Goal: Complete application form

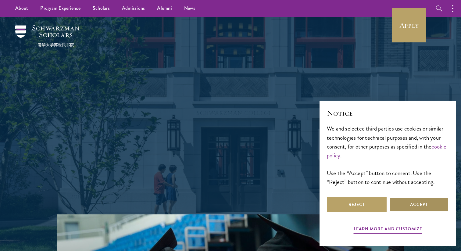
click at [425, 204] on button "Accept" at bounding box center [419, 204] width 60 height 15
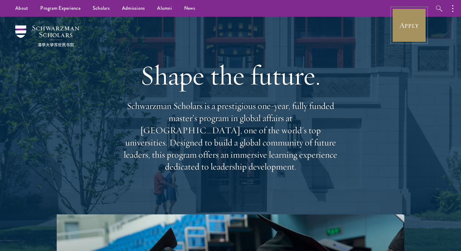
click at [398, 32] on link "Apply" at bounding box center [409, 25] width 34 height 34
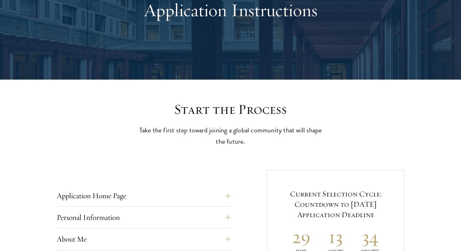
scroll to position [81, 0]
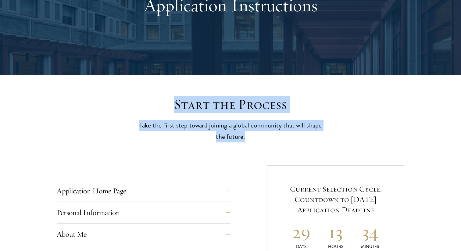
drag, startPoint x: 174, startPoint y: 105, endPoint x: 267, endPoint y: 136, distance: 97.9
click at [267, 136] on div "Start the Process Take the first step toward joining a global community that wi…" at bounding box center [230, 119] width 189 height 46
click at [267, 136] on p "Take the first step toward joining a global community that will shape the futur…" at bounding box center [230, 131] width 189 height 23
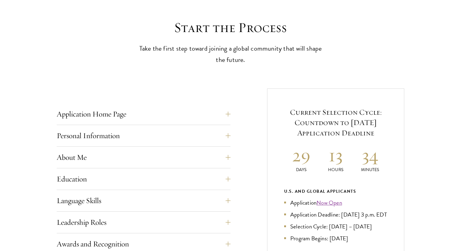
scroll to position [161, 0]
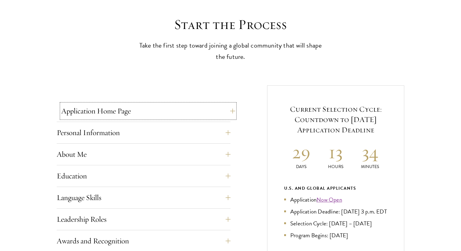
click at [225, 113] on button "Application Home Page" at bounding box center [148, 111] width 174 height 15
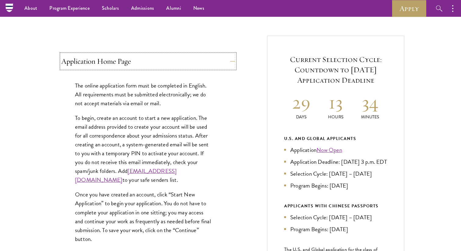
scroll to position [206, 0]
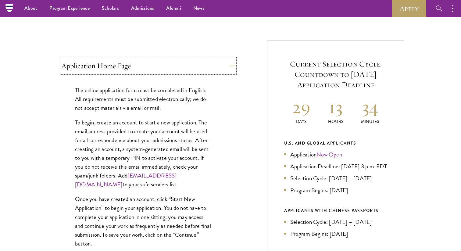
click at [228, 66] on button "Application Home Page" at bounding box center [148, 66] width 174 height 15
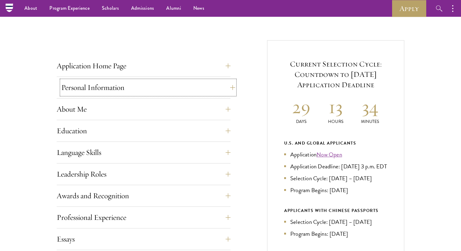
click at [226, 91] on button "Personal Information" at bounding box center [148, 87] width 174 height 15
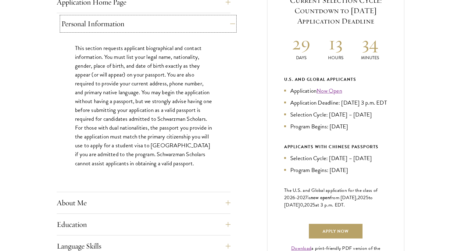
scroll to position [282, 0]
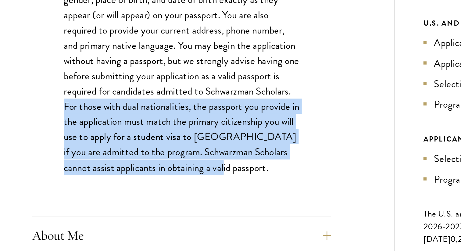
drag, startPoint x: 76, startPoint y: 115, endPoint x: 182, endPoint y: 153, distance: 113.3
click at [182, 153] on p "This section requests applicant biographical and contact information. You must …" at bounding box center [143, 94] width 137 height 124
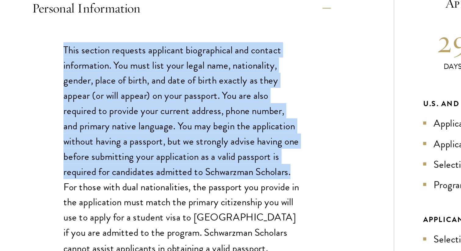
drag, startPoint x: 74, startPoint y: 35, endPoint x: 211, endPoint y: 110, distance: 156.3
click at [211, 110] on div "This section requests applicant biographical and contact information. You must …" at bounding box center [144, 97] width 174 height 148
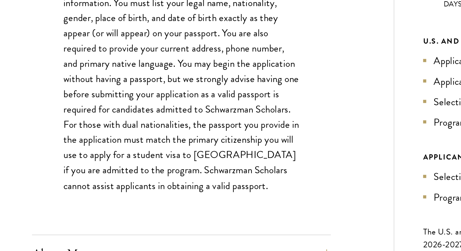
click at [208, 137] on p "This section requests applicant biographical and contact information. You must …" at bounding box center [143, 94] width 137 height 124
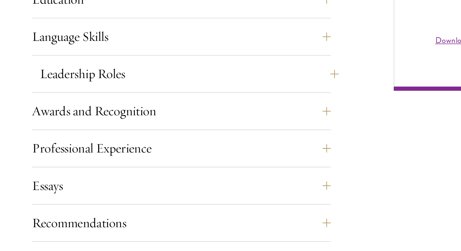
scroll to position [395, 0]
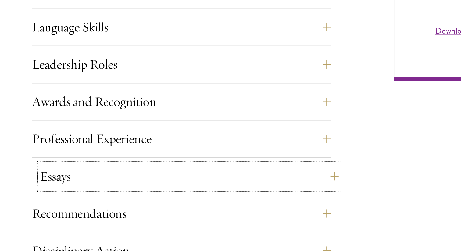
click at [226, 207] on button "Essays" at bounding box center [148, 207] width 174 height 15
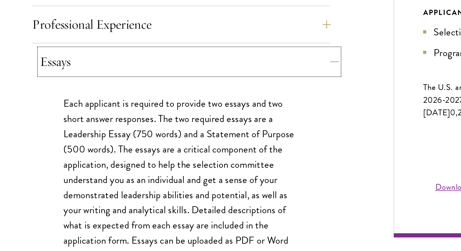
scroll to position [305, 0]
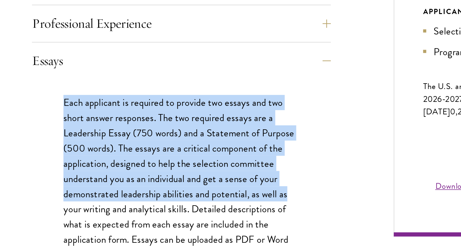
drag, startPoint x: 75, startPoint y: 163, endPoint x: 208, endPoint y: 219, distance: 143.4
click at [208, 218] on p "Each applicant is required to provide two essays and two short answer responses…" at bounding box center [143, 231] width 137 height 142
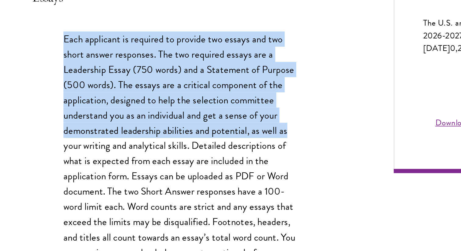
scroll to position [347, 0]
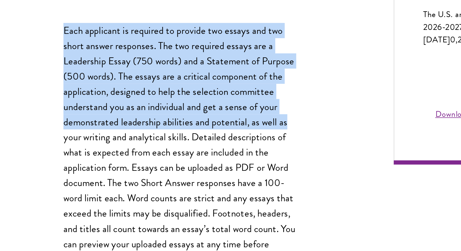
click at [211, 203] on p "Each applicant is required to provide two essays and two short answer responses…" at bounding box center [143, 189] width 137 height 142
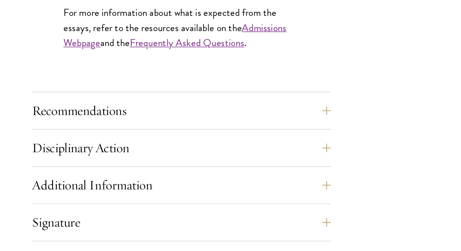
scroll to position [506, 0]
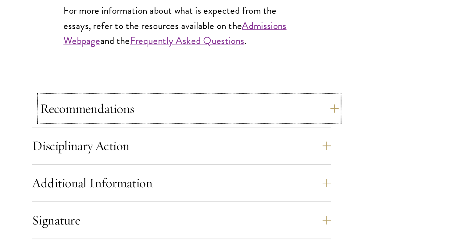
click at [228, 167] on button "Recommendations" at bounding box center [148, 168] width 174 height 15
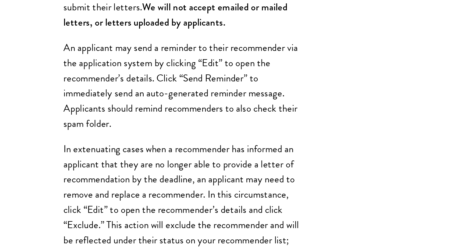
scroll to position [506, 0]
